Goal: Transaction & Acquisition: Purchase product/service

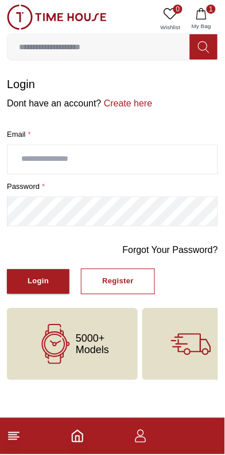
click at [148, 150] on input "text" at bounding box center [112, 160] width 210 height 29
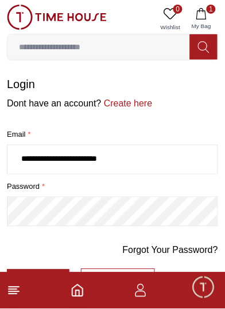
type input "**********"
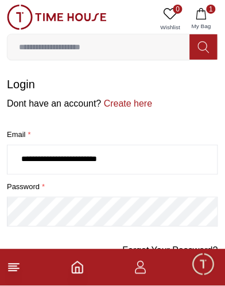
scroll to position [84, 0]
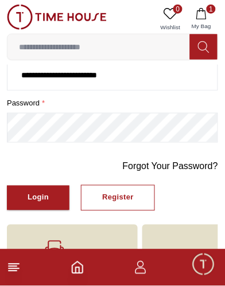
click at [54, 186] on button "Login" at bounding box center [38, 198] width 62 height 25
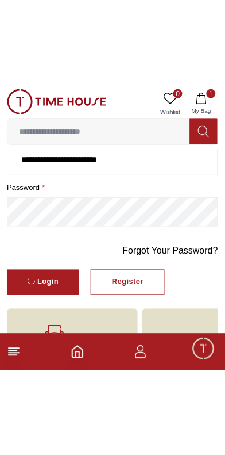
scroll to position [0, 0]
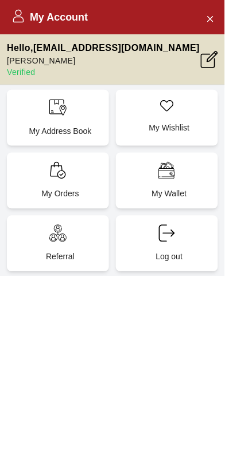
click at [46, 188] on p "My Orders" at bounding box center [60, 193] width 88 height 11
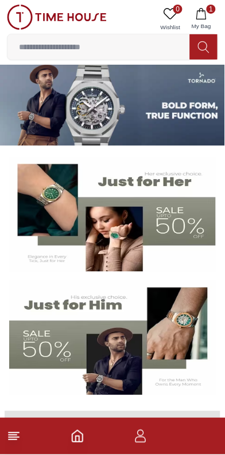
click at [214, 15] on button "1 My Bag" at bounding box center [200, 19] width 33 height 29
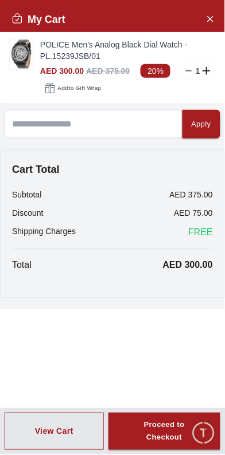
click at [18, 50] on img at bounding box center [21, 54] width 23 height 29
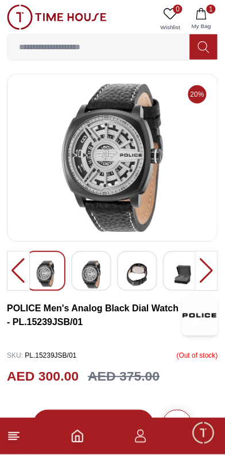
click at [204, 433] on span "Minimize live chat window" at bounding box center [202, 433] width 33 height 33
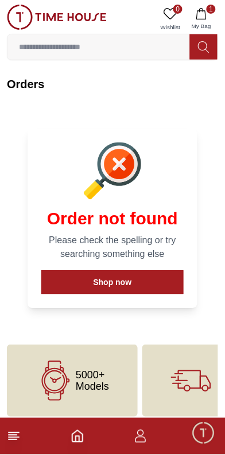
click at [202, 437] on span "Minimize live chat window" at bounding box center [202, 433] width 33 height 33
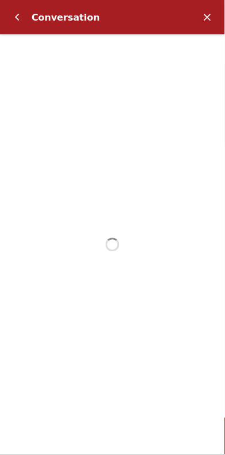
click at [212, 16] on em "Minimize" at bounding box center [207, 17] width 23 height 23
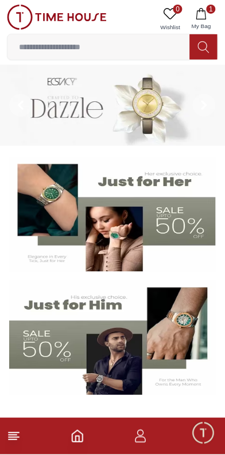
click at [26, 446] on footer "1" at bounding box center [112, 437] width 225 height 37
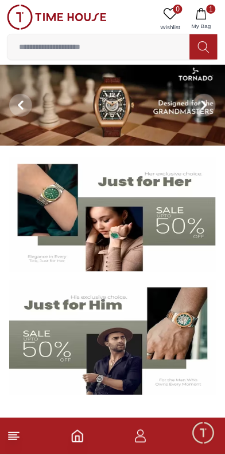
click at [18, 438] on line at bounding box center [14, 438] width 10 height 0
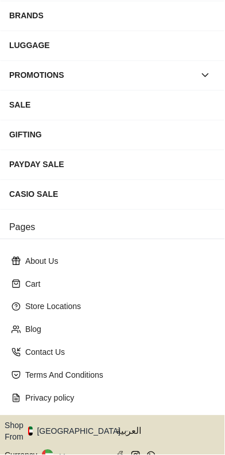
scroll to position [163, 0]
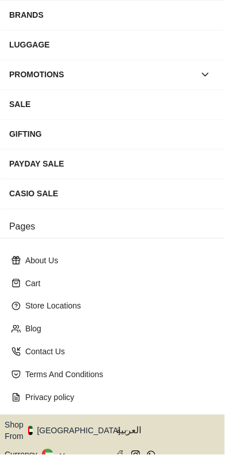
click at [65, 420] on button "Shop From UAE" at bounding box center [67, 431] width 124 height 23
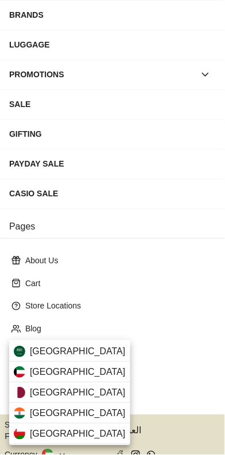
click at [71, 384] on div "Qatar" at bounding box center [69, 393] width 121 height 21
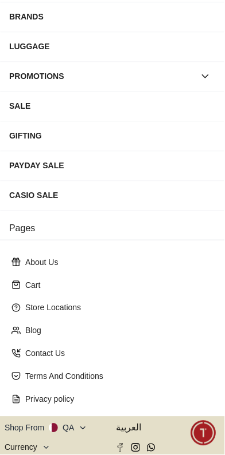
scroll to position [0, 0]
